Goal: Information Seeking & Learning: Check status

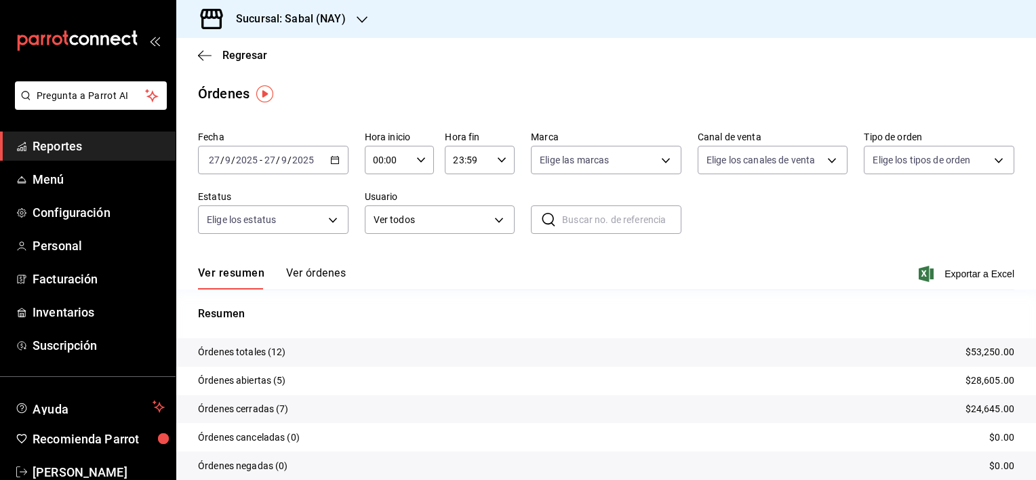
click at [314, 270] on button "Ver órdenes" at bounding box center [316, 277] width 60 height 23
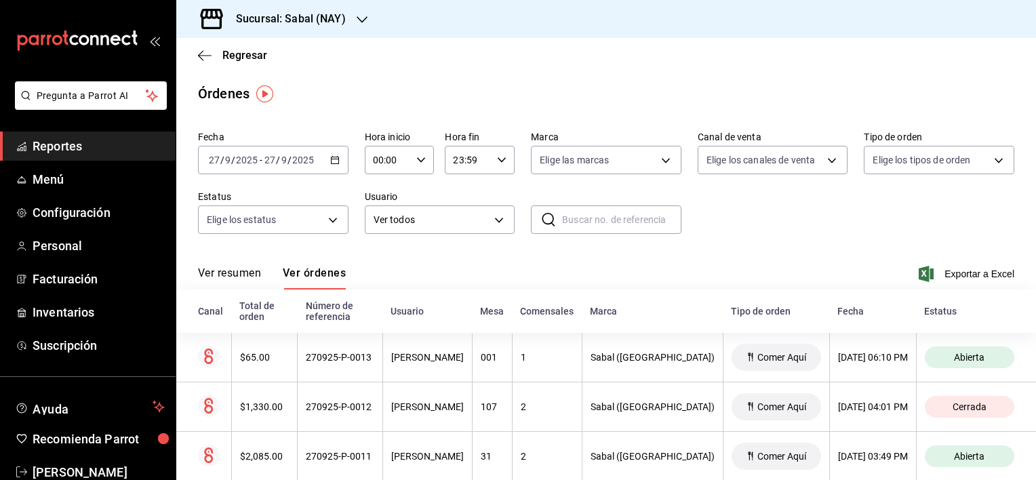
click at [237, 274] on button "Ver resumen" at bounding box center [229, 277] width 63 height 23
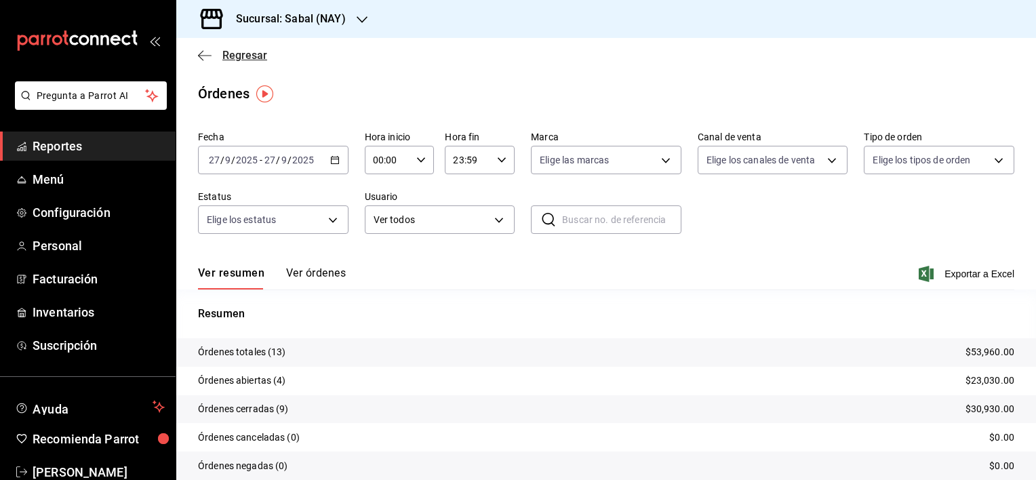
click at [201, 54] on icon "button" at bounding box center [205, 55] width 14 height 12
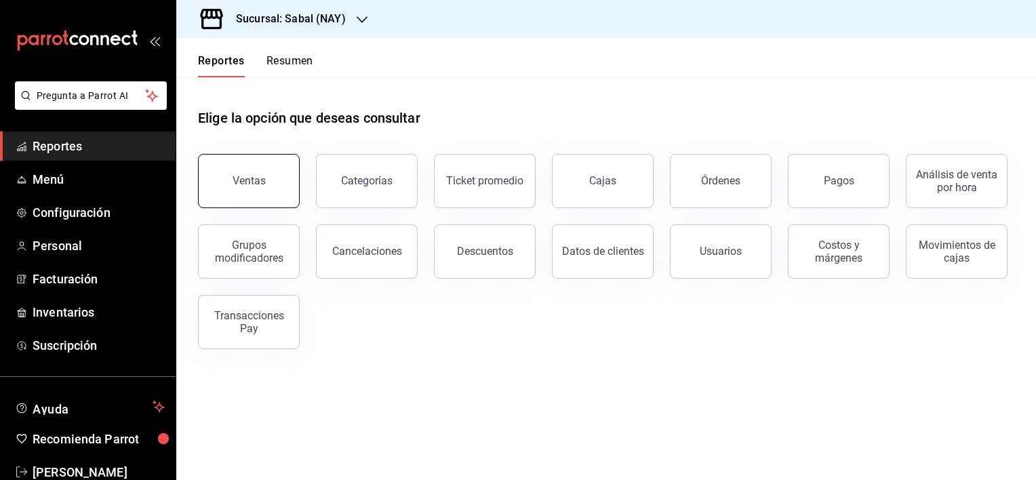
click at [254, 182] on div "Ventas" at bounding box center [248, 180] width 33 height 13
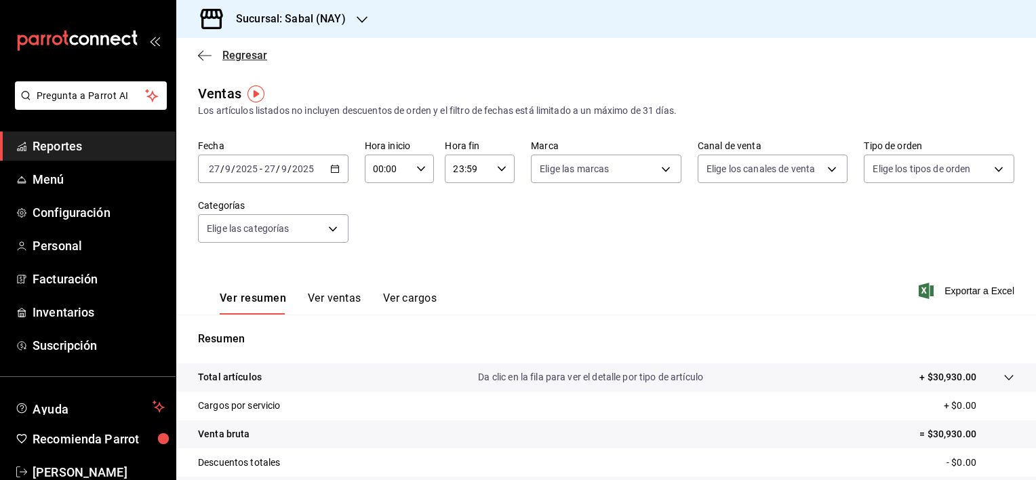
click at [203, 54] on icon "button" at bounding box center [205, 55] width 14 height 12
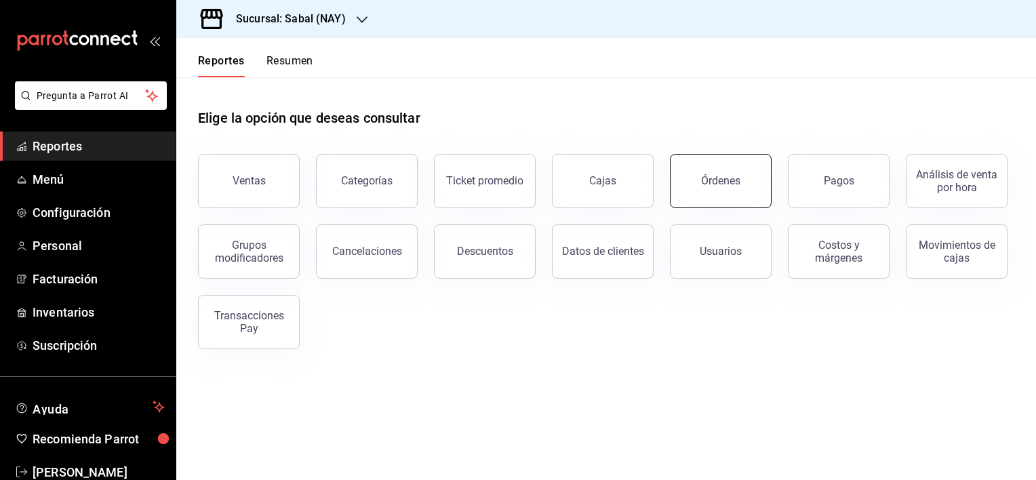
click at [756, 199] on button "Órdenes" at bounding box center [721, 181] width 102 height 54
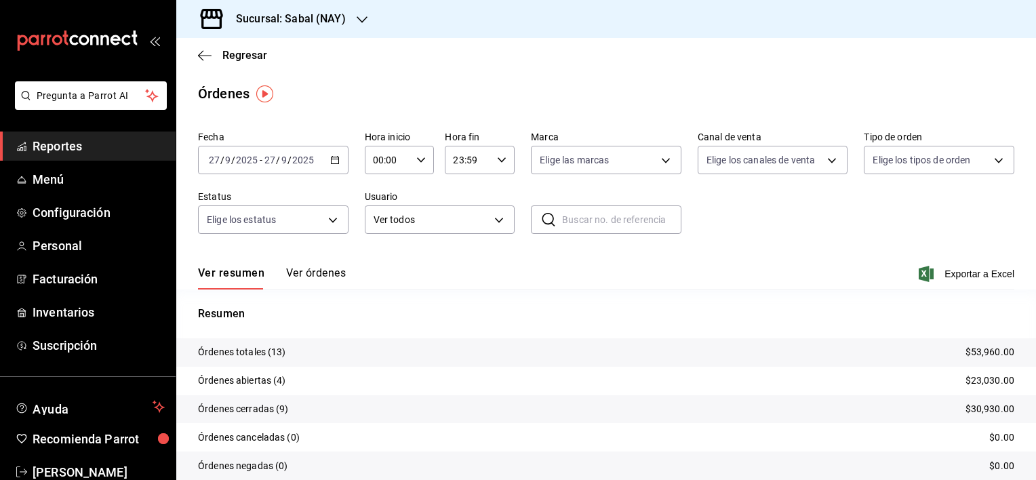
click at [616, 372] on tr "Órdenes abiertas (4) $23,030.00" at bounding box center [605, 381] width 859 height 28
click at [203, 60] on icon "button" at bounding box center [200, 55] width 5 height 10
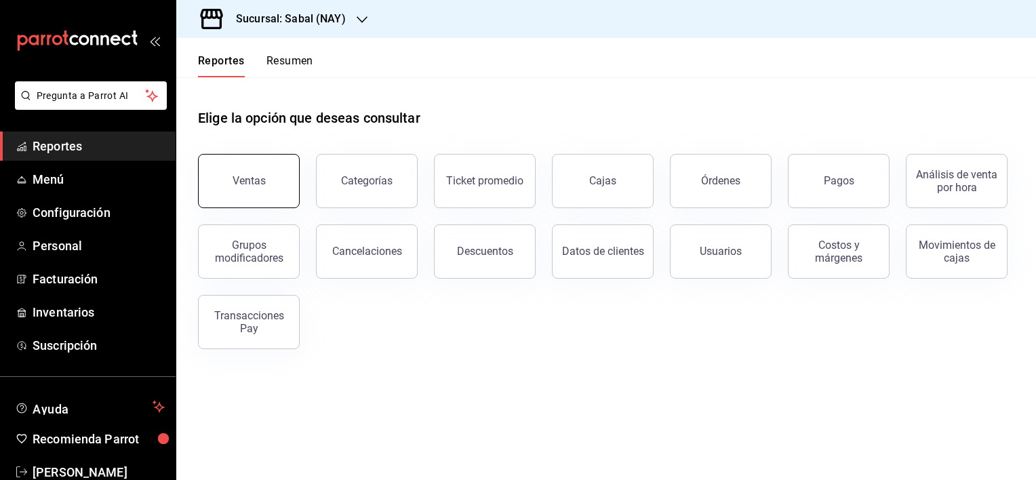
click at [266, 172] on button "Ventas" at bounding box center [249, 181] width 102 height 54
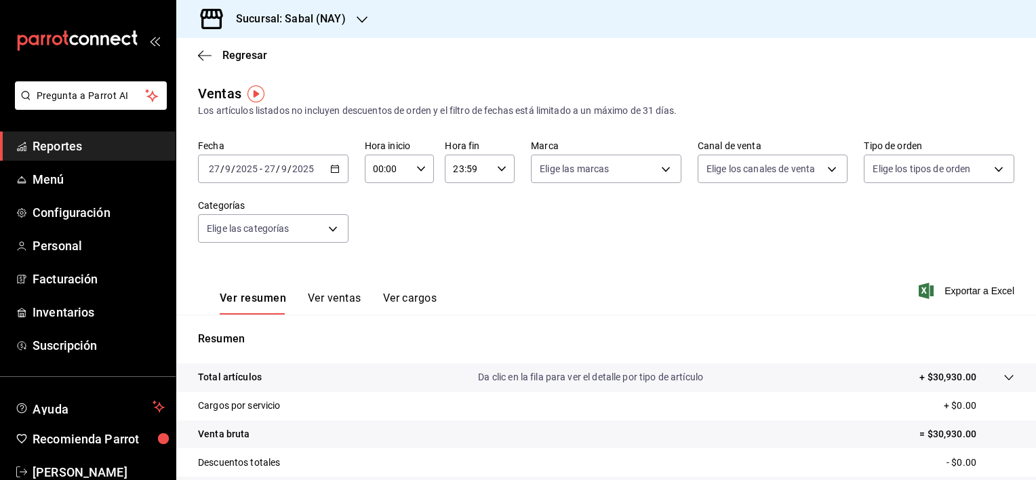
click at [321, 370] on div "Total artículos Da clic en la fila para ver el detalle por tipo de artículo + $…" at bounding box center [587, 377] width 778 height 14
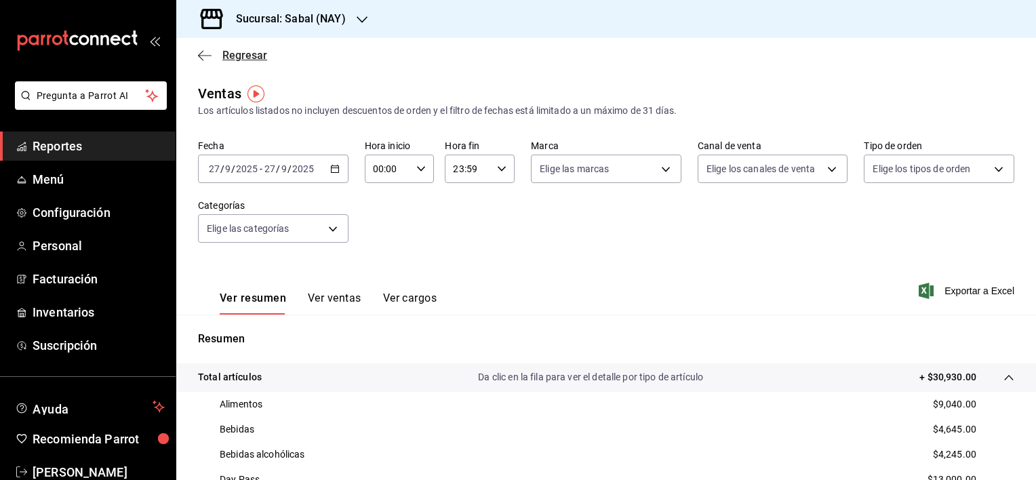
click at [201, 56] on icon "button" at bounding box center [205, 55] width 14 height 12
